Goal: Navigation & Orientation: Find specific page/section

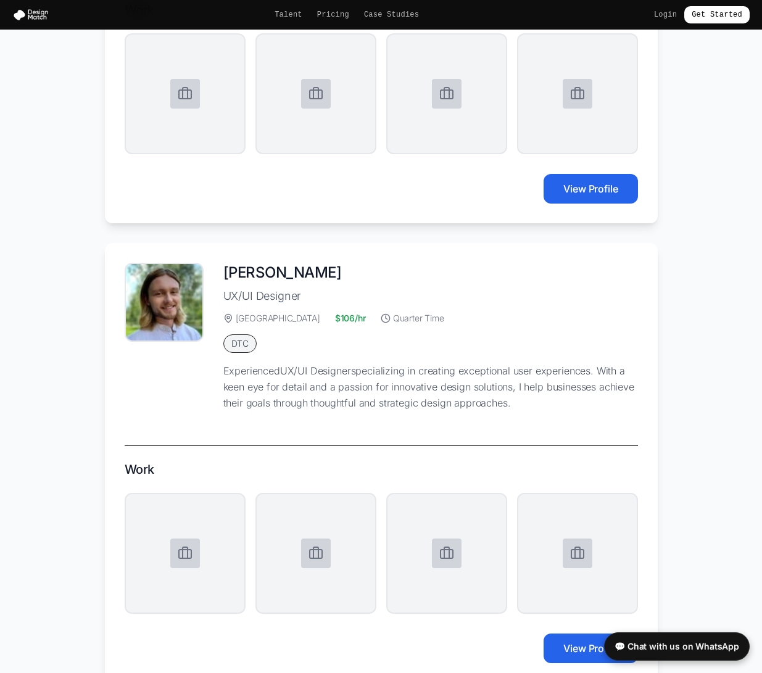
scroll to position [2046, 0]
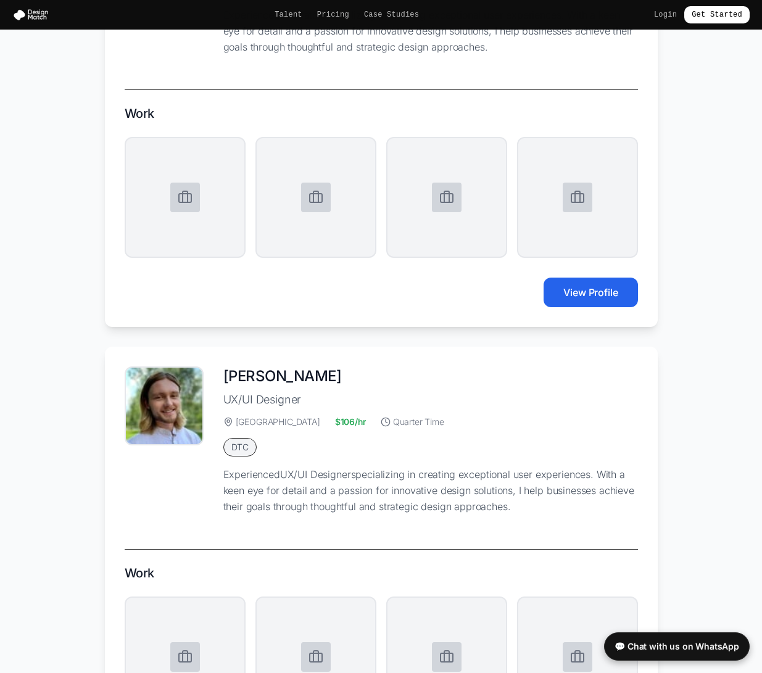
scroll to position [1725, 0]
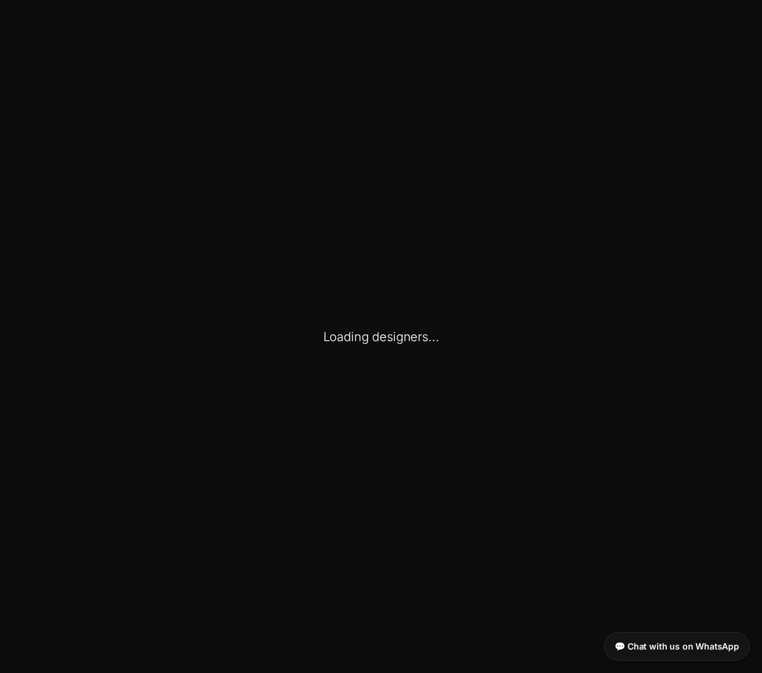
scroll to position [1723, 0]
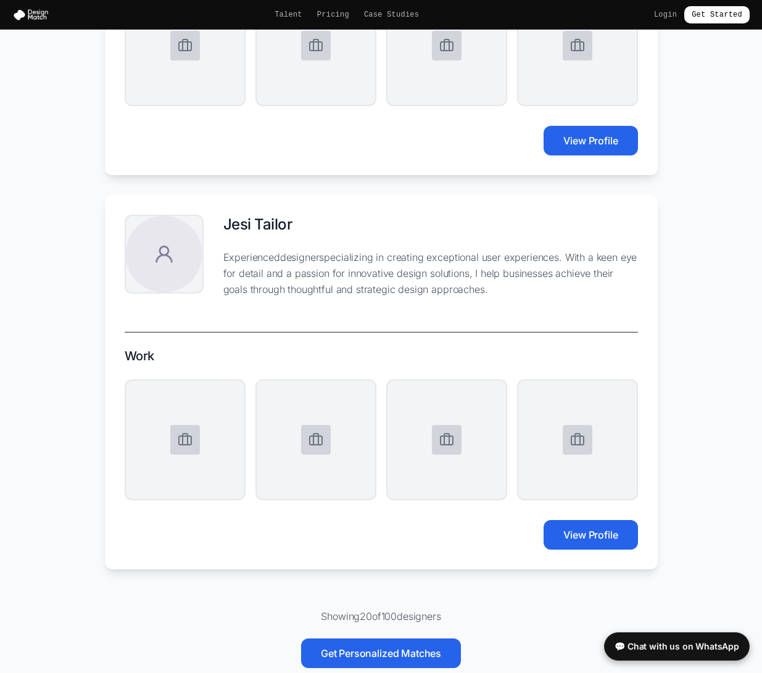
scroll to position [8673, 0]
